Goal: Register for event/course

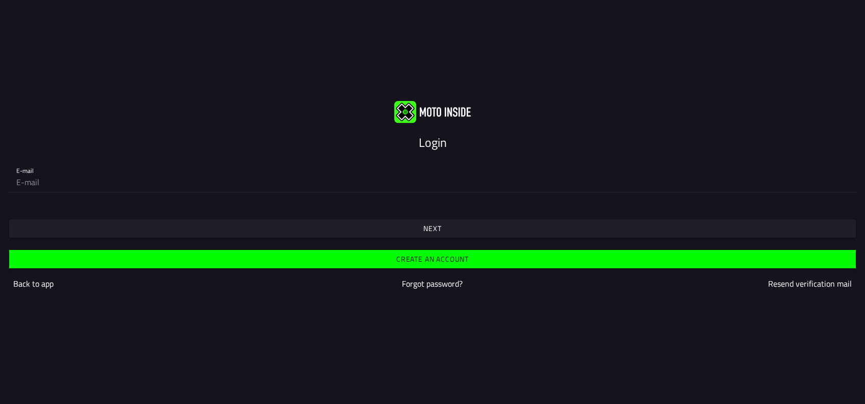
click at [39, 189] on input "email" at bounding box center [432, 182] width 833 height 20
type input "[PERSON_NAME][EMAIL_ADDRESS][DOMAIN_NAME]"
click at [347, 230] on span "Next" at bounding box center [432, 228] width 831 height 18
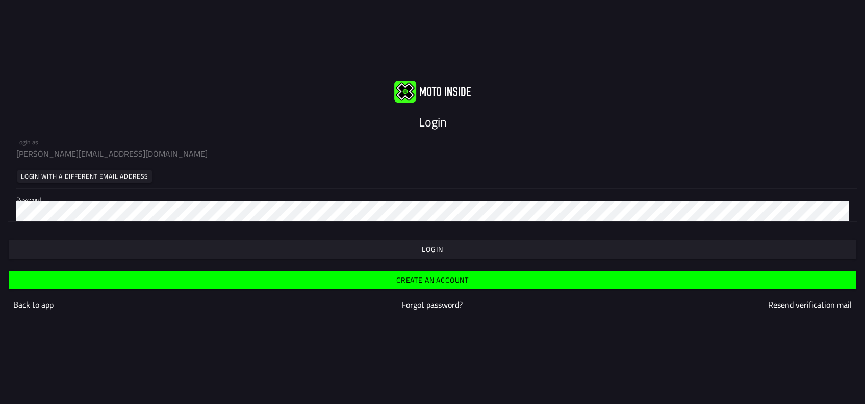
click at [301, 253] on span "button" at bounding box center [432, 249] width 831 height 18
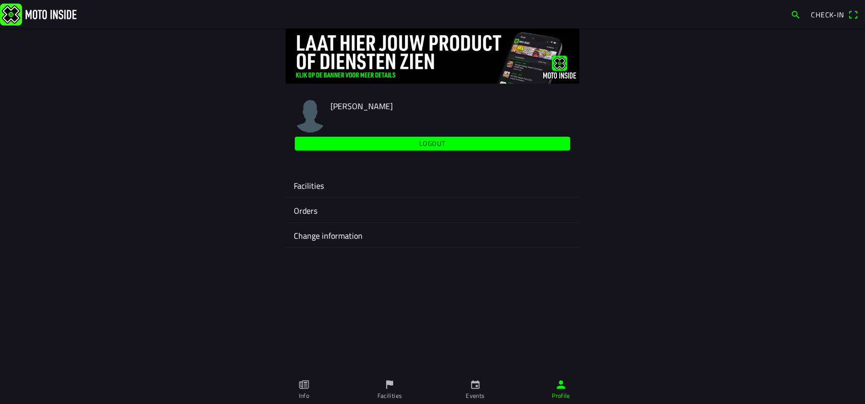
click at [474, 389] on icon "calendar" at bounding box center [475, 384] width 11 height 11
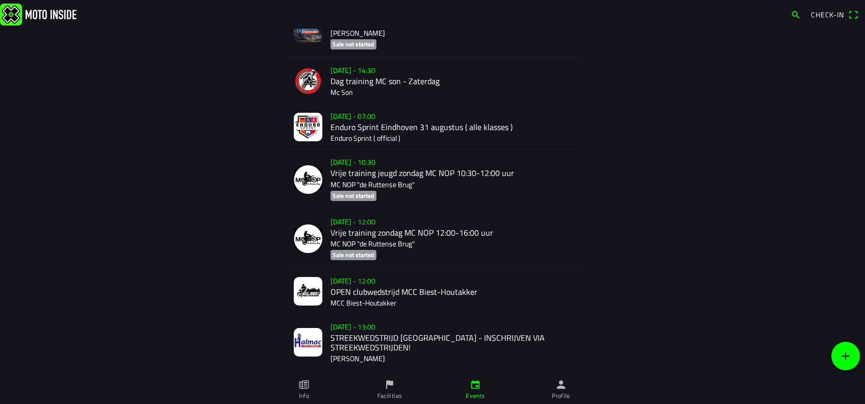
scroll to position [1884, 0]
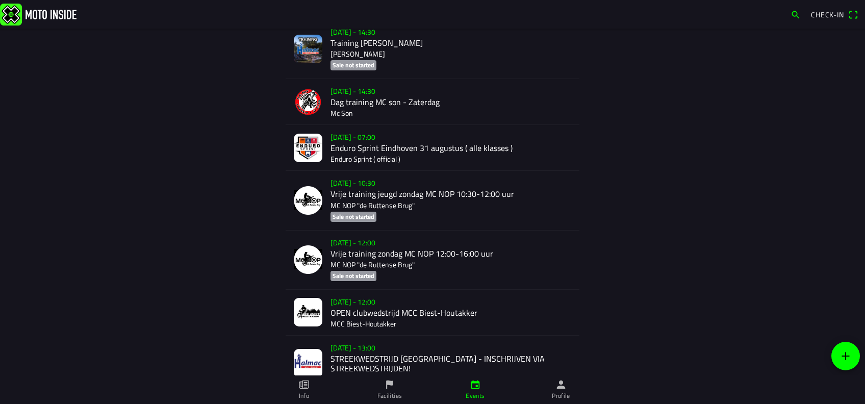
click at [339, 152] on div "[DATE] - 07:00 Enduro Sprint Eindhoven 31 augustus ( alle klasses ) Enduro Spri…" at bounding box center [451, 147] width 241 height 45
